Goal: Task Accomplishment & Management: Manage account settings

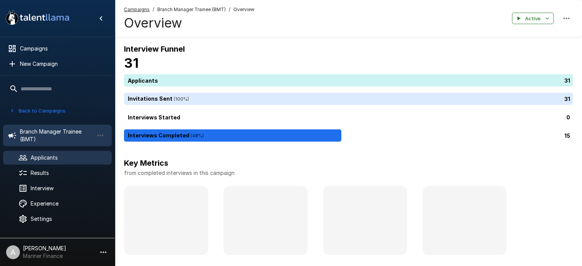
click at [41, 156] on span "Applicants" at bounding box center [68, 158] width 75 height 8
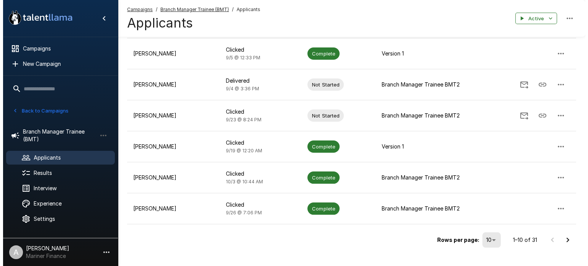
scroll to position [220, 0]
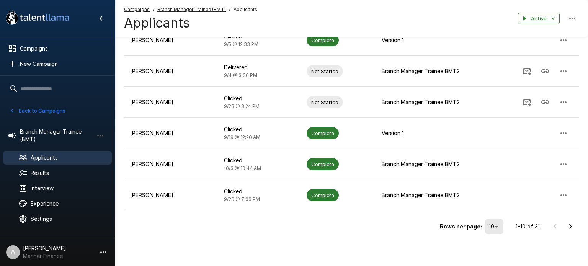
click at [490, 238] on li "50" at bounding box center [494, 236] width 23 height 14
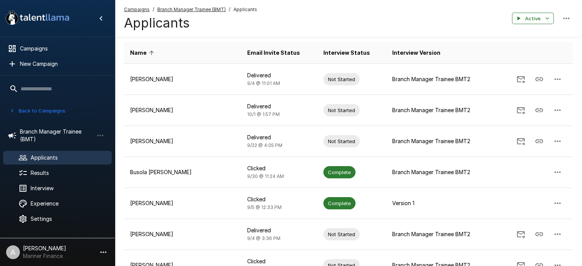
scroll to position [0, 0]
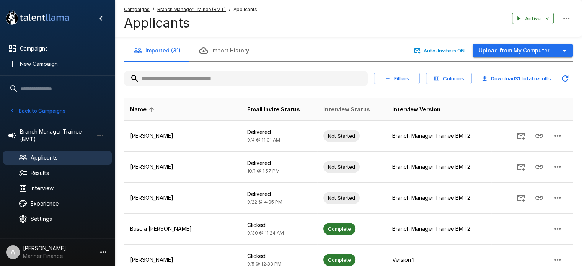
click at [323, 109] on span "Interview Status" at bounding box center [346, 109] width 47 height 9
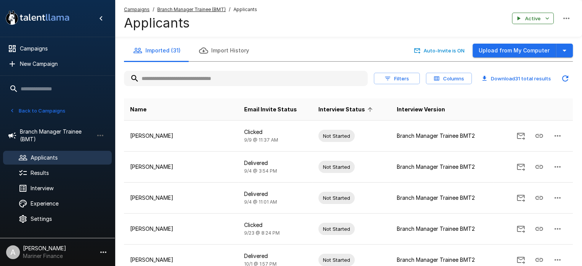
click at [322, 108] on span "Interview Status" at bounding box center [346, 109] width 57 height 9
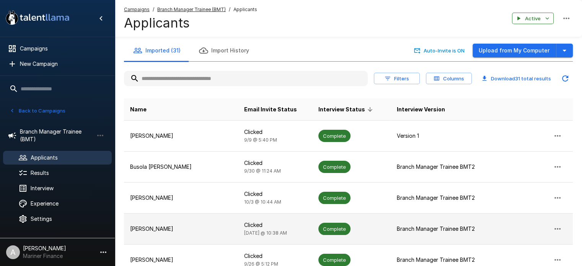
click at [149, 231] on p "[PERSON_NAME]" at bounding box center [181, 229] width 102 height 8
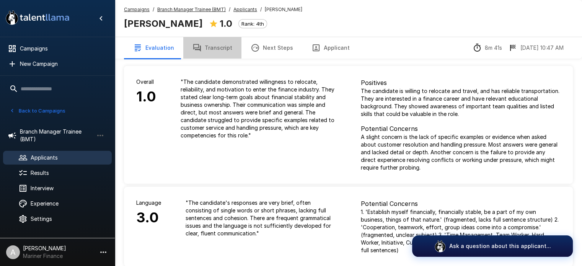
click at [211, 44] on button "Transcript" at bounding box center [212, 47] width 58 height 21
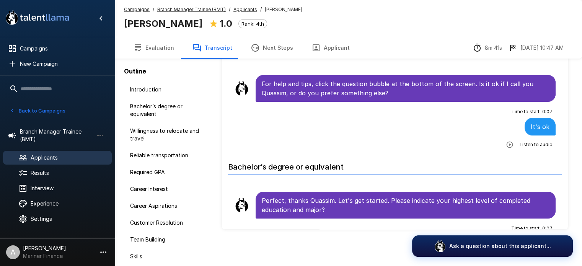
scroll to position [41, 0]
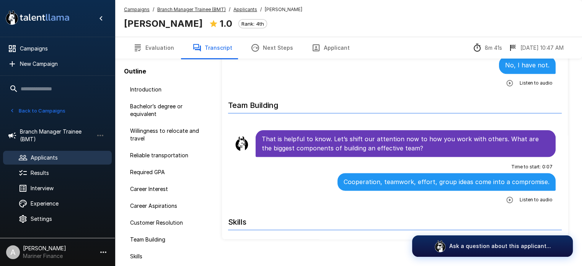
scroll to position [1029, 0]
